Goal: Find specific page/section: Find specific page/section

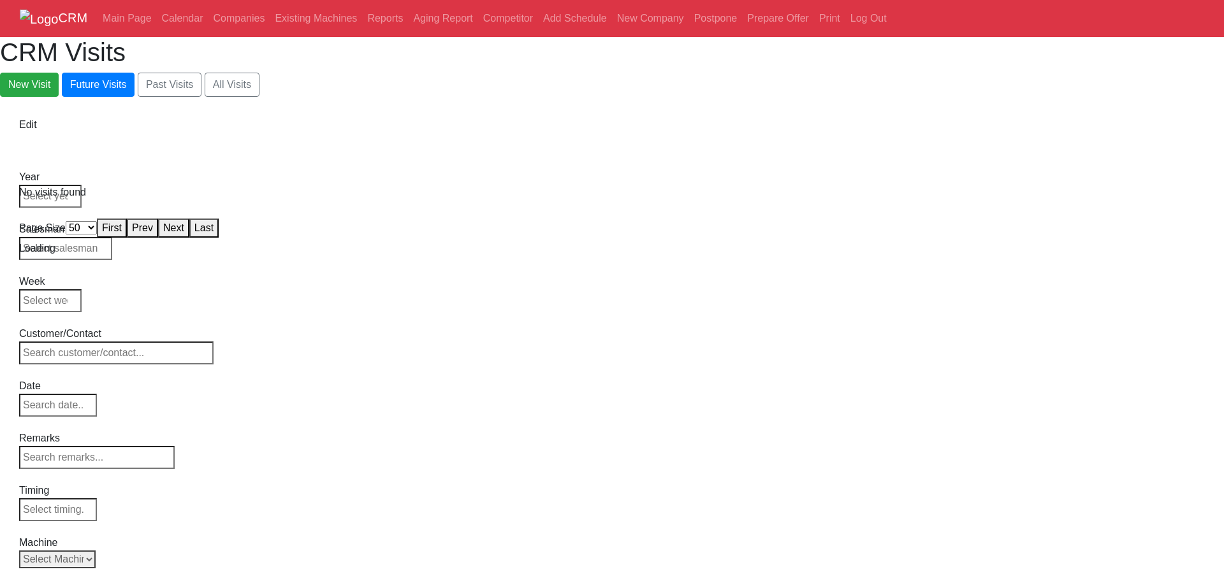
select select "50"
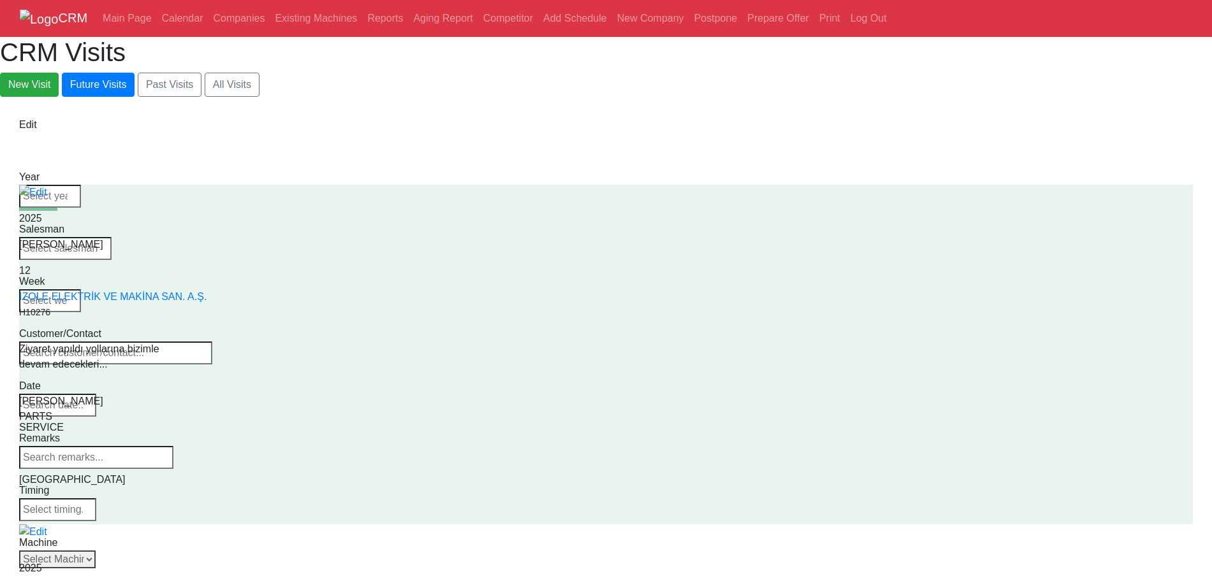
click at [862, 45] on div "CRM Visits New Visit Future Visits Past Visits All Visits" at bounding box center [606, 67] width 1212 height 60
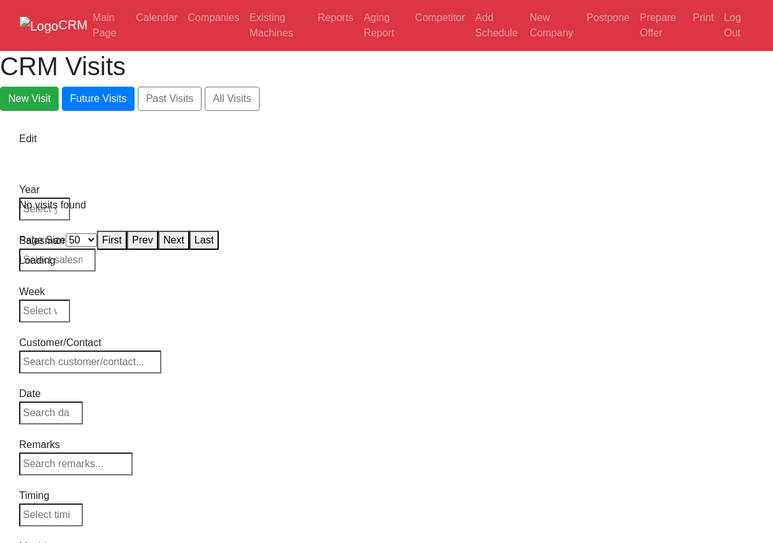
select select "50"
